Goal: Navigation & Orientation: Find specific page/section

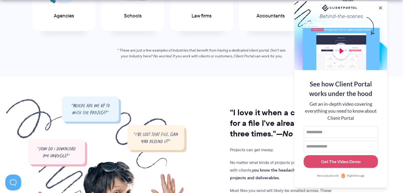
scroll to position [365, 0]
click at [381, 5] on button at bounding box center [380, 8] width 6 height 6
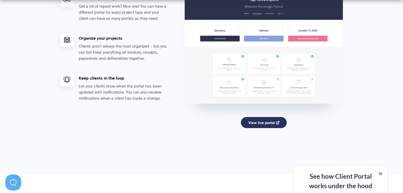
scroll to position [1045, 0]
click at [257, 119] on link "View live portal" at bounding box center [264, 122] width 46 height 11
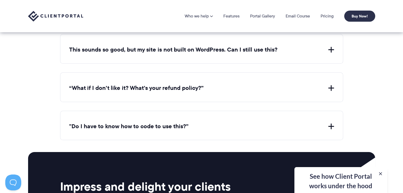
scroll to position [1983, 0]
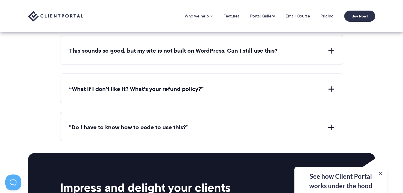
click at [229, 16] on link "Features" at bounding box center [231, 16] width 16 height 4
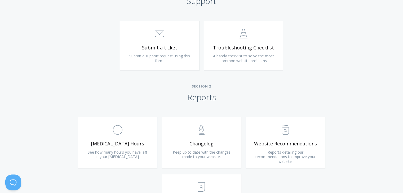
scroll to position [270, 0]
click at [241, 55] on span "A handy checklist to solve the most common website problems." at bounding box center [243, 58] width 61 height 10
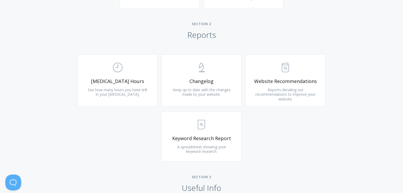
scroll to position [332, 0]
click at [156, 100] on link ".st0{fill:none;stroke:#000000;stroke-width:2;stroke-miterlimit:10;} Untitled-18…" at bounding box center [118, 81] width 80 height 52
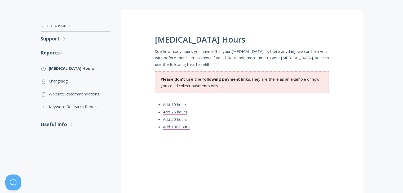
scroll to position [88, 0]
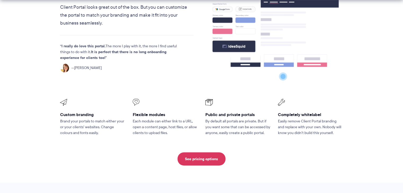
scroll to position [203, 0]
